Goal: Information Seeking & Learning: Learn about a topic

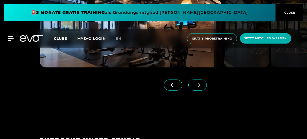
scroll to position [454, 0]
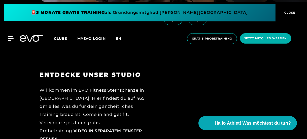
click at [121, 40] on span "en" at bounding box center [119, 38] width 6 height 5
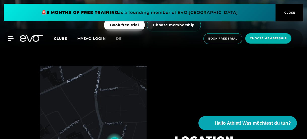
scroll to position [76, 0]
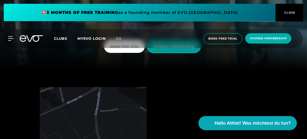
click at [167, 52] on span "Choose membership" at bounding box center [174, 46] width 54 height 13
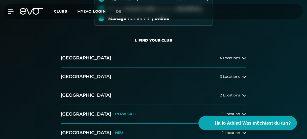
scroll to position [76, 0]
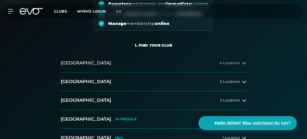
click at [114, 60] on button "[GEOGRAPHIC_DATA] 4 Locations" at bounding box center [154, 63] width 186 height 19
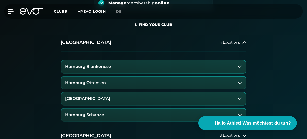
scroll to position [101, 0]
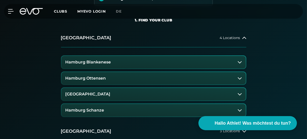
click at [126, 107] on button "Hamburg Schanze" at bounding box center [154, 110] width 185 height 13
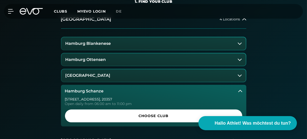
scroll to position [126, 0]
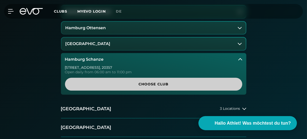
click at [144, 81] on span "Choose Club" at bounding box center [153, 84] width 177 height 13
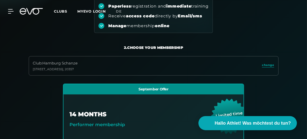
scroll to position [0, 0]
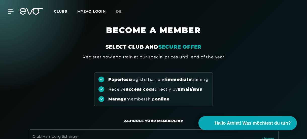
drag, startPoint x: 86, startPoint y: 85, endPoint x: 90, endPoint y: -28, distance: 113.3
click at [65, 11] on span "Clubs" at bounding box center [60, 11] width 13 height 5
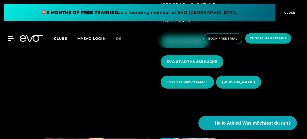
scroll to position [151, 0]
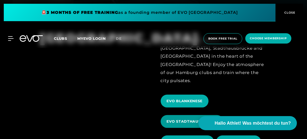
click at [196, 115] on span "EVO STADTHAUSBRÜCKE" at bounding box center [192, 121] width 63 height 13
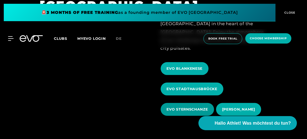
scroll to position [176, 0]
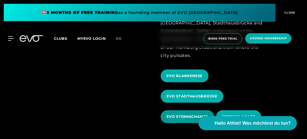
click at [192, 110] on span "EVO STERNSCHANZE" at bounding box center [187, 116] width 53 height 13
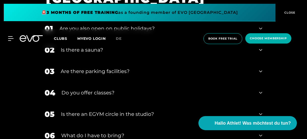
scroll to position [1387, 0]
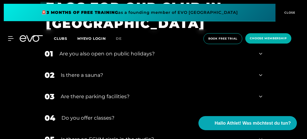
click at [91, 57] on div "Are you also open on public holidays?" at bounding box center [157, 54] width 194 height 8
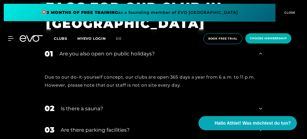
click at [91, 57] on div "Are you also open on public holidays?" at bounding box center [157, 54] width 194 height 8
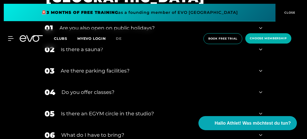
scroll to position [1437, 0]
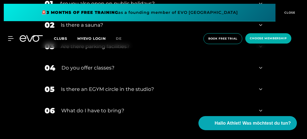
click at [64, 64] on div "Do you offer classes?" at bounding box center [158, 68] width 192 height 8
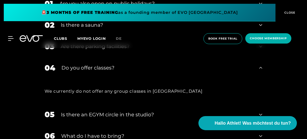
click at [64, 64] on div "Do you offer classes?" at bounding box center [158, 68] width 192 height 8
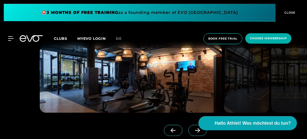
scroll to position [0, 0]
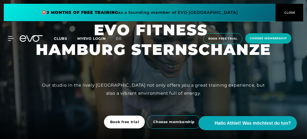
drag, startPoint x: 122, startPoint y: 63, endPoint x: 116, endPoint y: -57, distance: 120.2
